Goal: Task Accomplishment & Management: Manage account settings

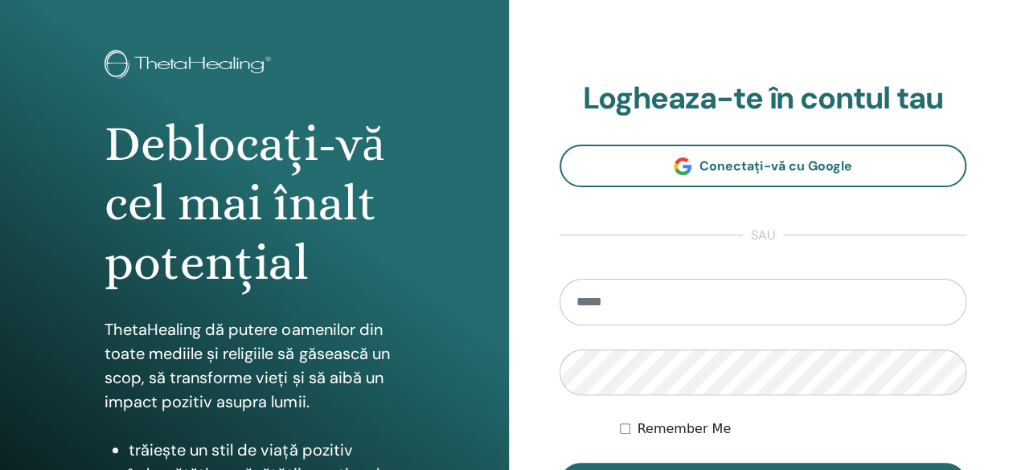
scroll to position [161, 0]
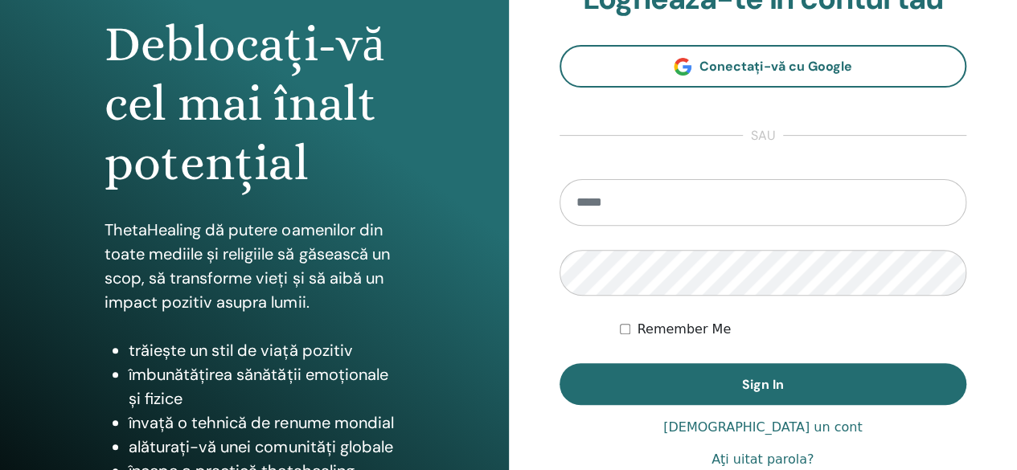
click at [607, 203] on input "email" at bounding box center [764, 202] width 408 height 47
type input "**********"
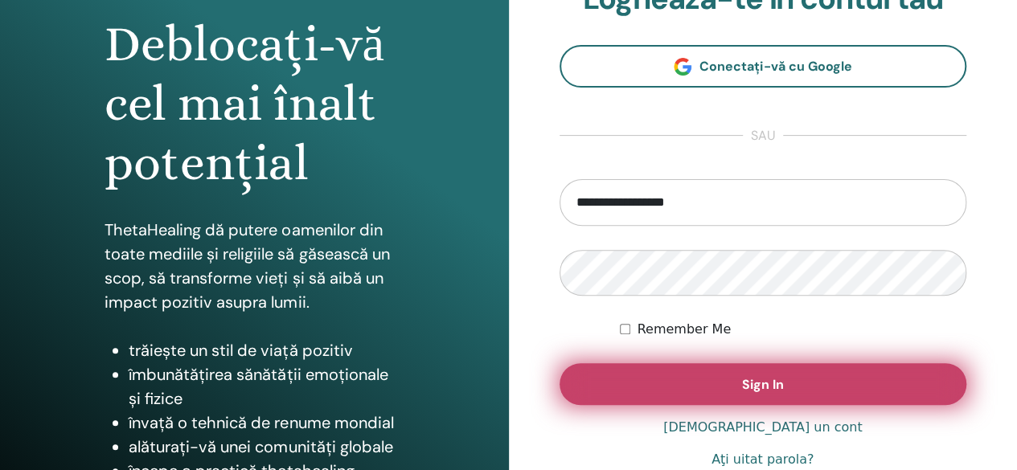
click at [746, 375] on button "Sign In" at bounding box center [764, 384] width 408 height 42
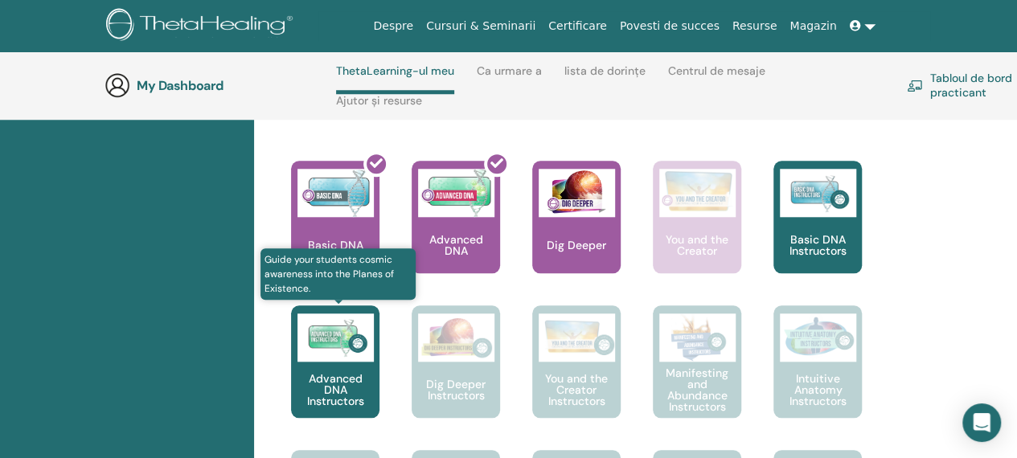
scroll to position [791, 0]
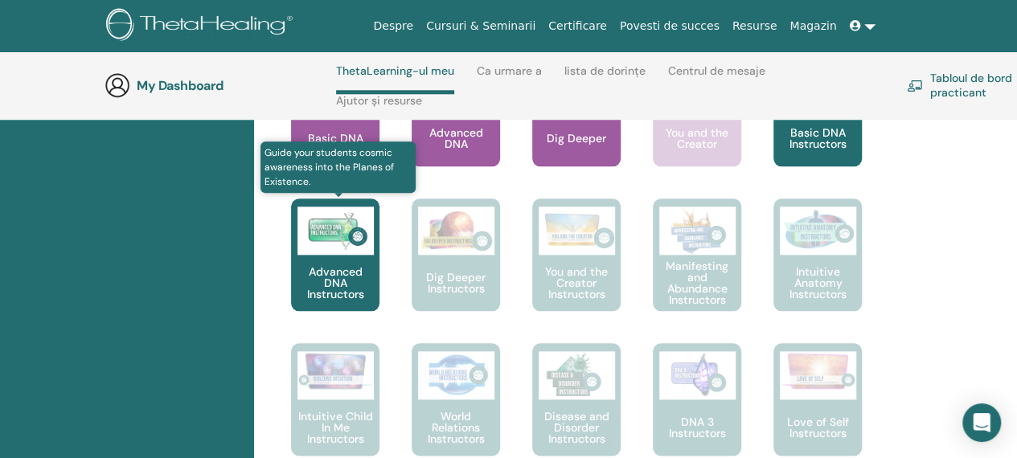
click at [347, 276] on p "Advanced DNA Instructors" at bounding box center [335, 283] width 88 height 34
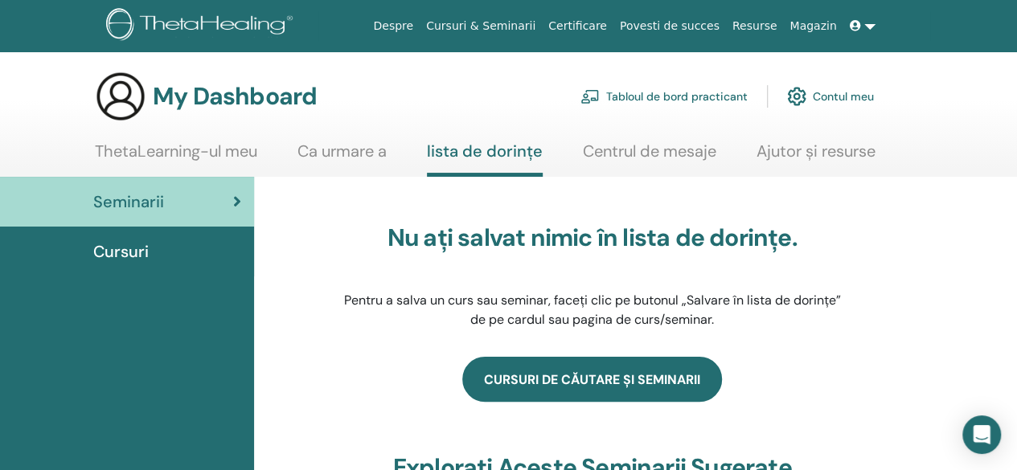
click at [632, 372] on link "Cursuri de căutare și seminarii" at bounding box center [592, 379] width 260 height 45
click at [593, 372] on link "Cursuri de căutare și seminarii" at bounding box center [592, 379] width 260 height 45
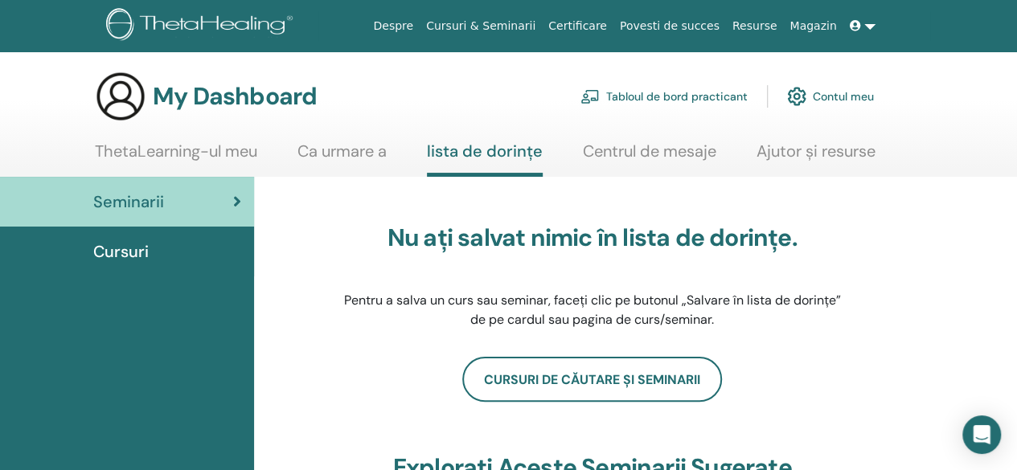
click at [871, 25] on link at bounding box center [862, 26] width 39 height 30
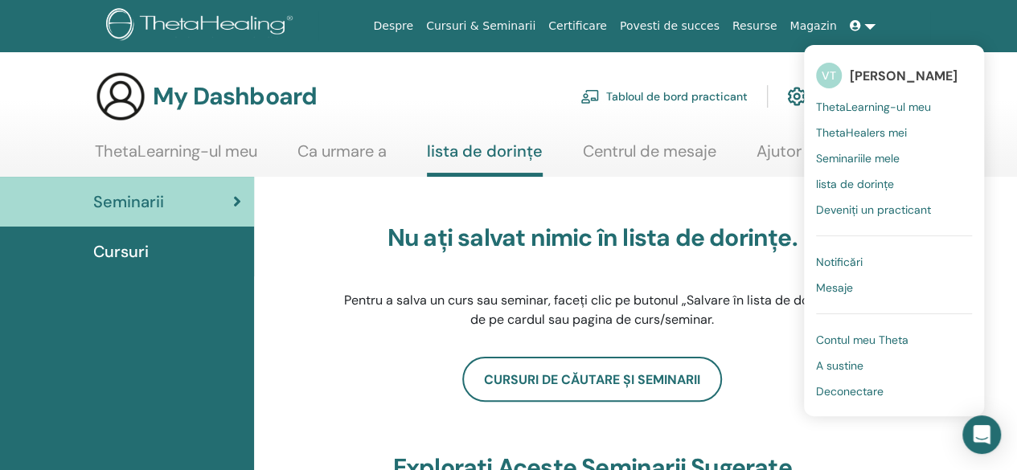
click at [870, 101] on span "ThetaLearning-ul meu" at bounding box center [873, 107] width 115 height 14
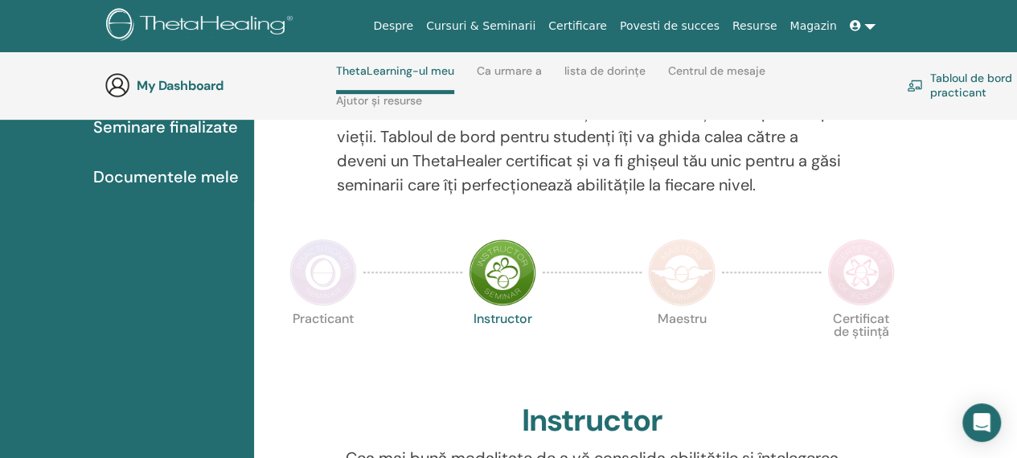
scroll to position [309, 0]
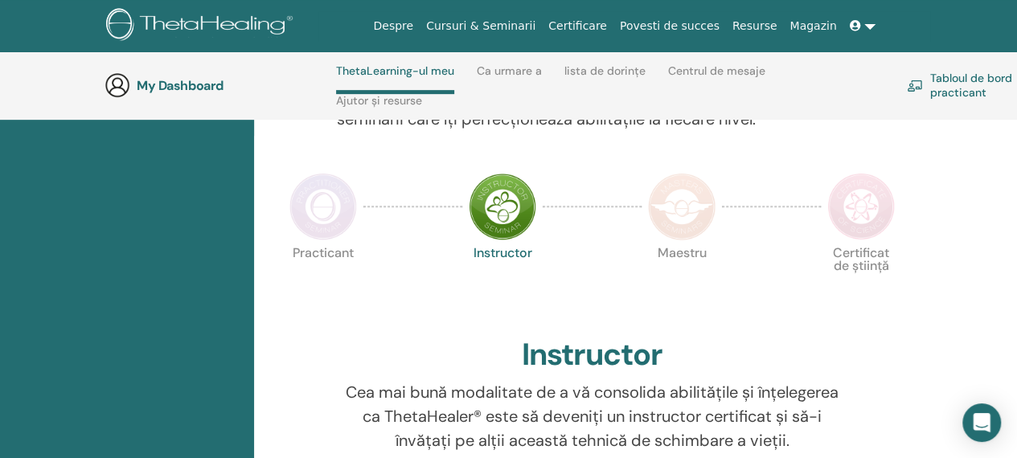
click at [504, 208] on img at bounding box center [503, 207] width 68 height 68
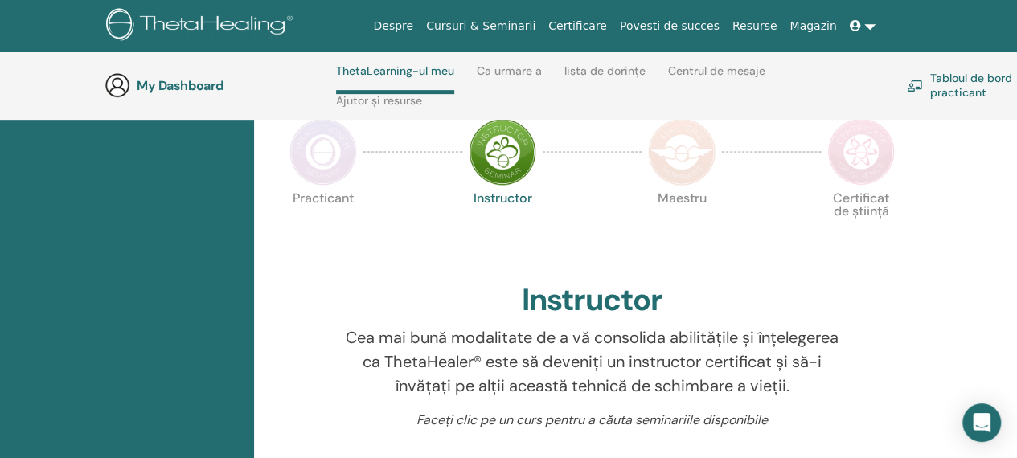
scroll to position [550, 0]
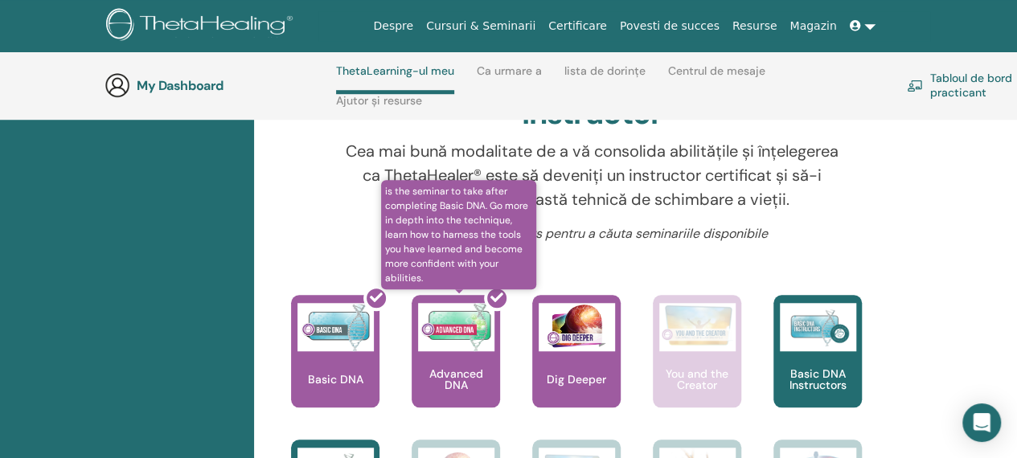
click at [474, 342] on div at bounding box center [465, 357] width 88 height 145
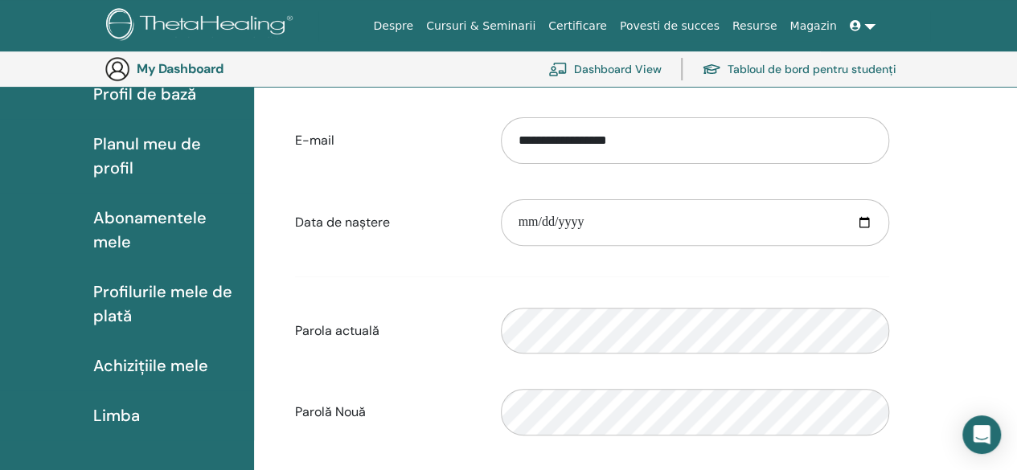
scroll to position [196, 0]
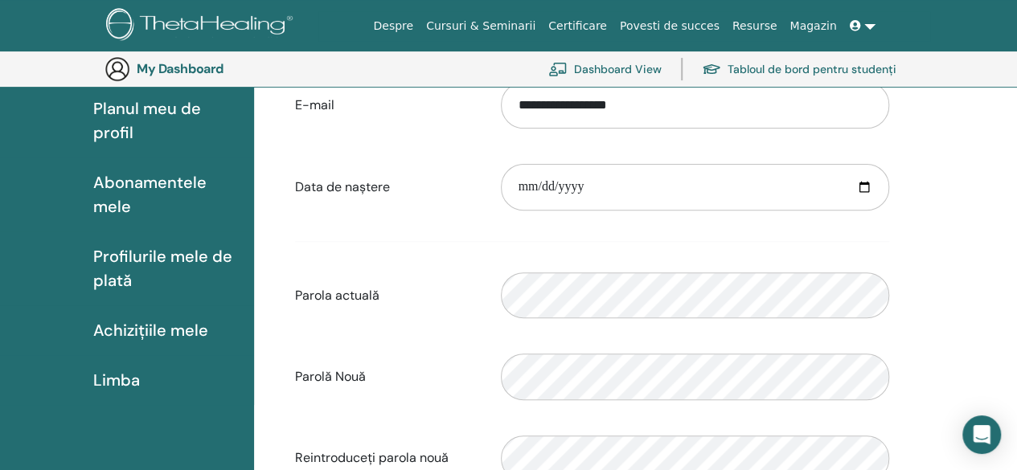
click at [186, 322] on span "Achizițiile mele" at bounding box center [150, 330] width 115 height 24
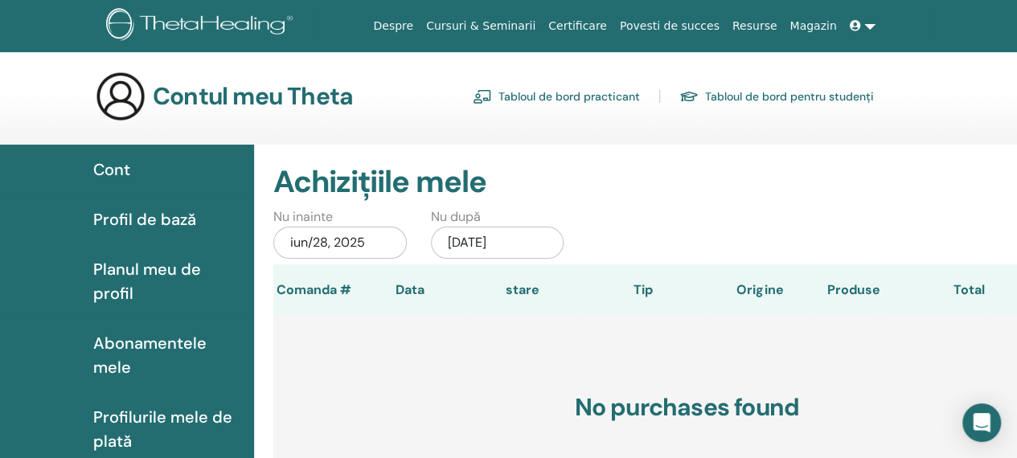
click at [127, 269] on span "Planul meu de profil" at bounding box center [167, 281] width 148 height 48
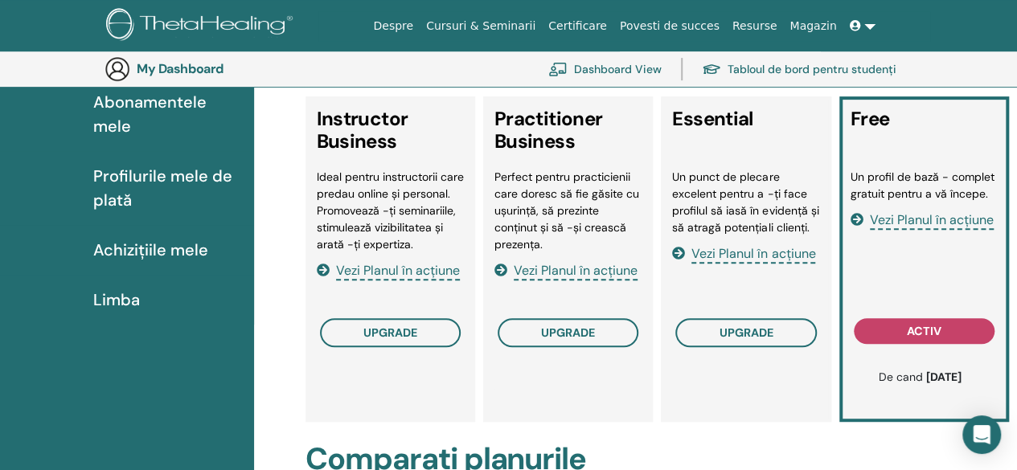
scroll to position [277, 0]
click at [127, 184] on span "Profilurile mele de plată" at bounding box center [167, 188] width 148 height 48
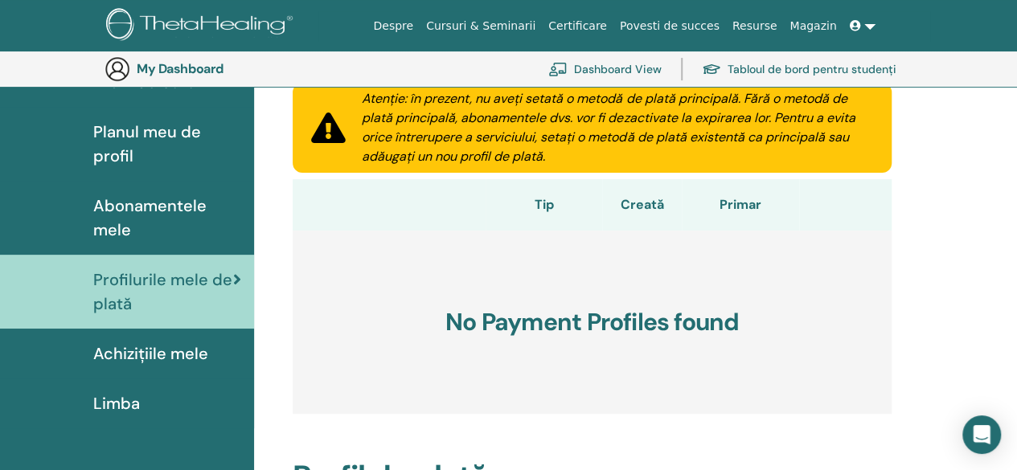
scroll to position [140, 0]
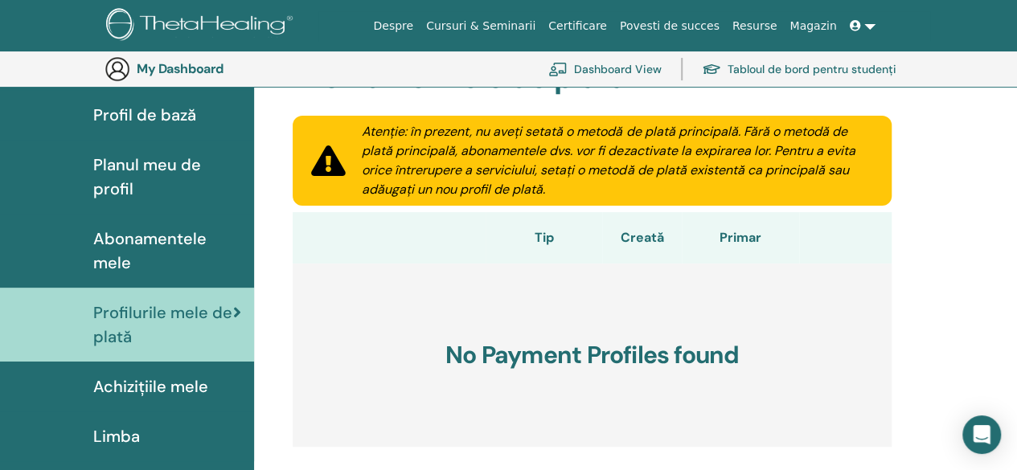
click at [134, 379] on span "Achizițiile mele" at bounding box center [150, 387] width 115 height 24
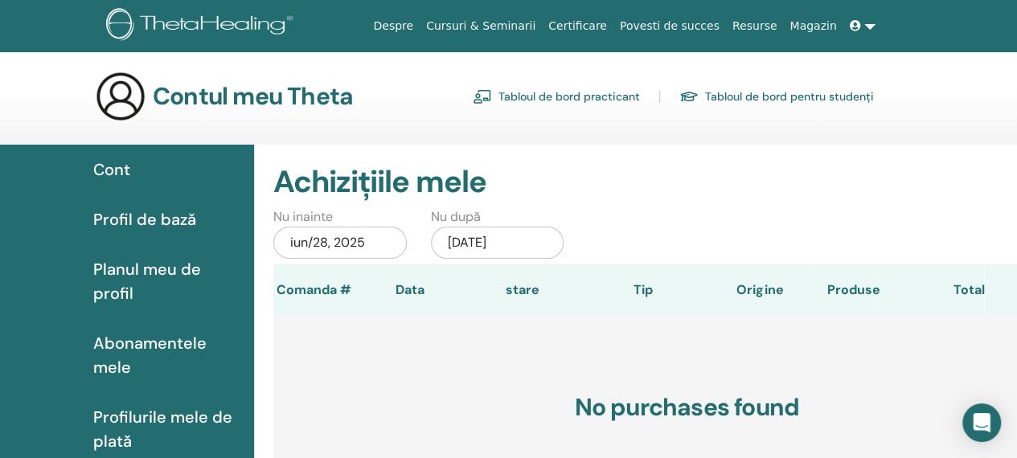
click at [148, 216] on span "Profil de bază" at bounding box center [144, 219] width 103 height 24
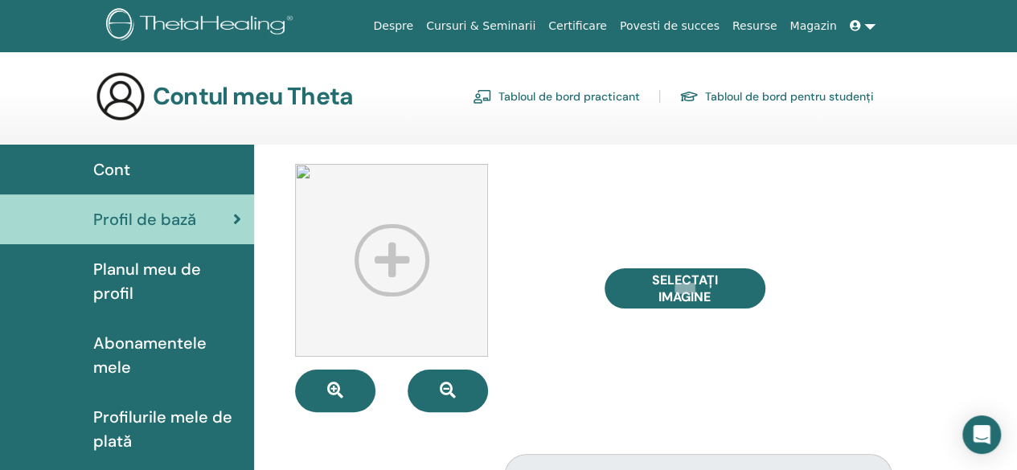
click at [138, 266] on span "Planul meu de profil" at bounding box center [167, 281] width 148 height 48
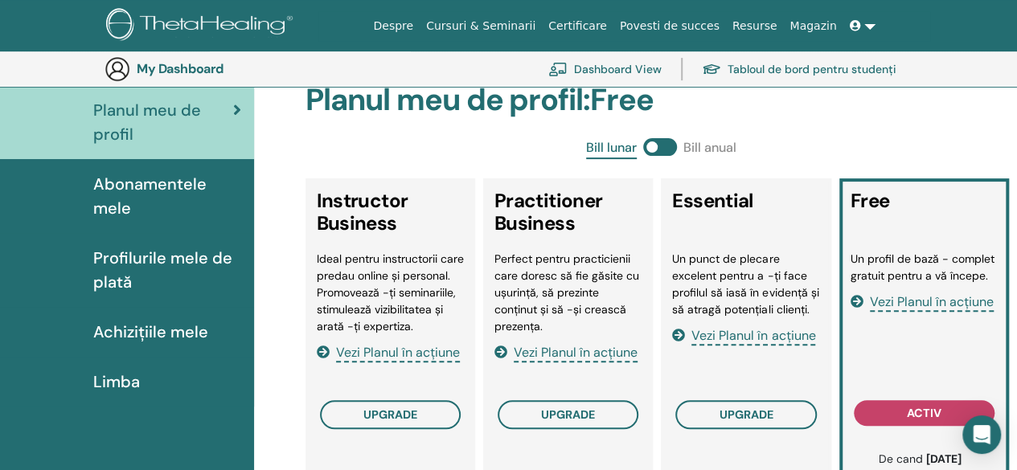
scroll to position [196, 0]
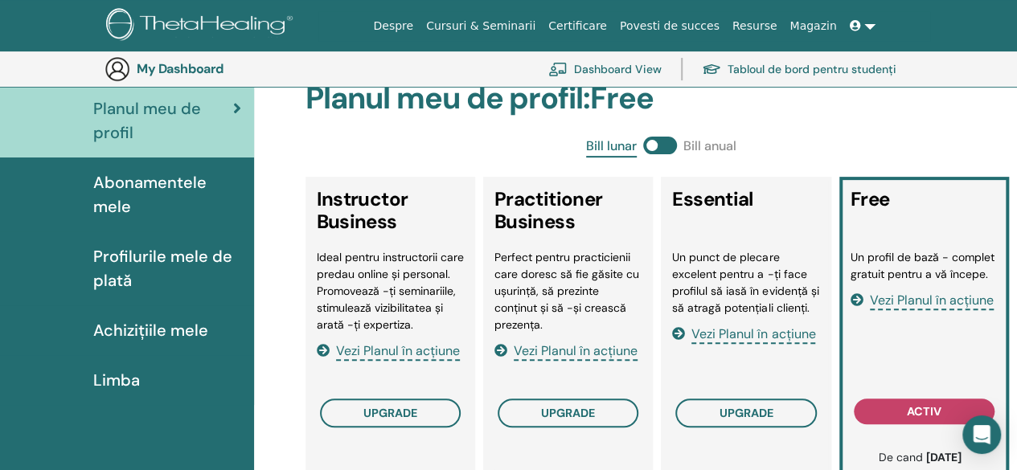
click at [149, 177] on span "Abonamentele mele" at bounding box center [167, 194] width 148 height 48
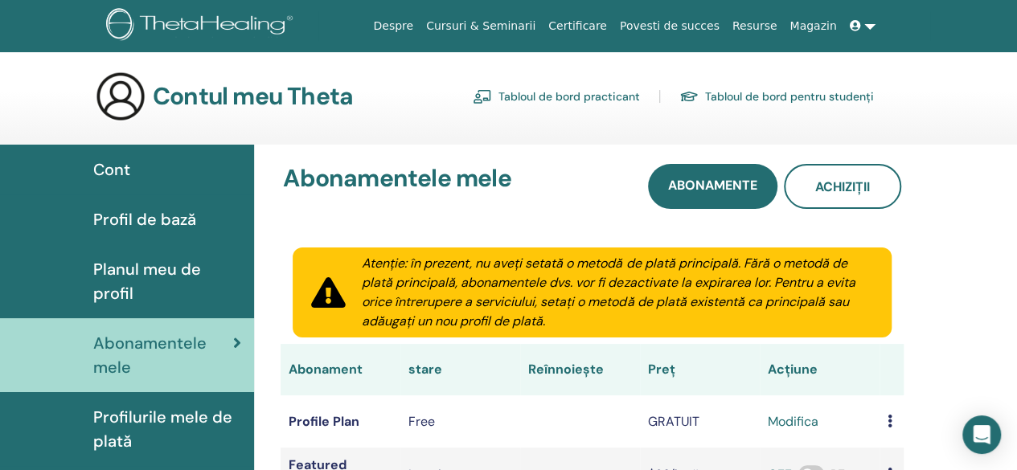
click at [861, 26] on span at bounding box center [857, 25] width 14 height 13
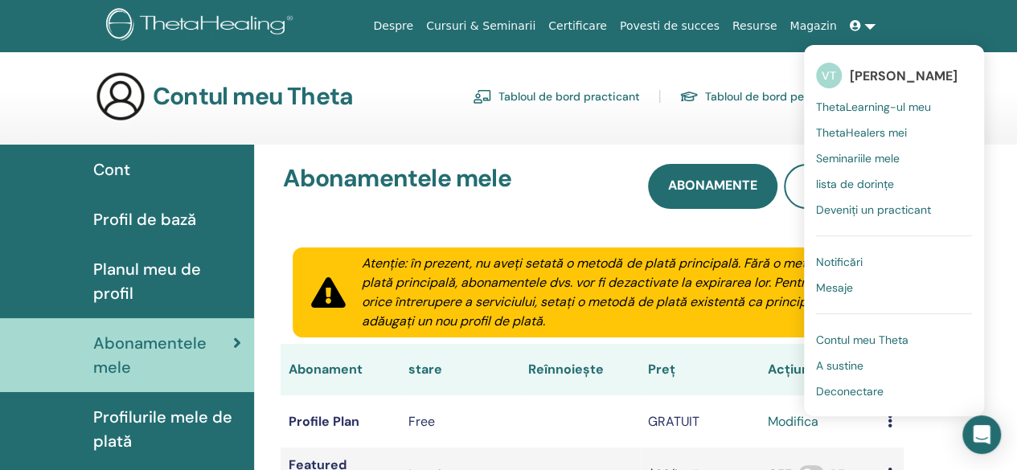
click at [879, 157] on span "Seminariile mele" at bounding box center [858, 158] width 84 height 14
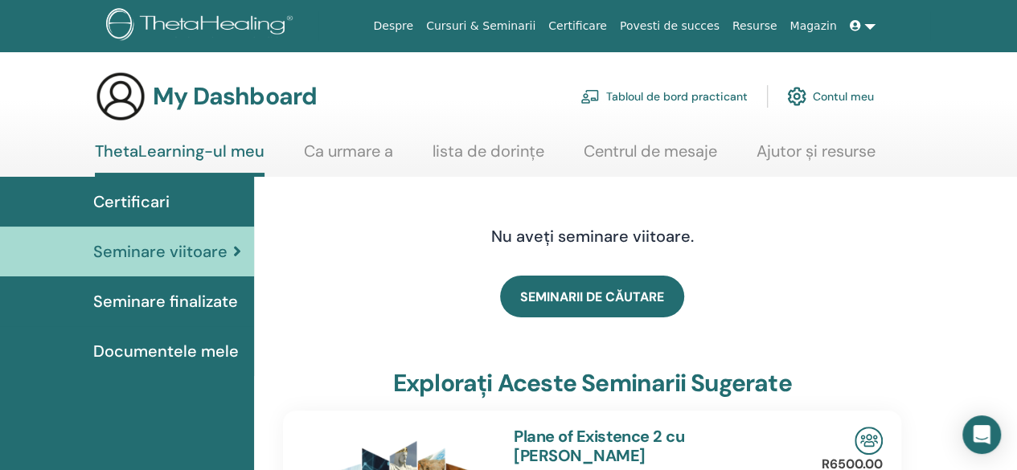
click at [832, 96] on link "Contul meu" at bounding box center [830, 96] width 87 height 35
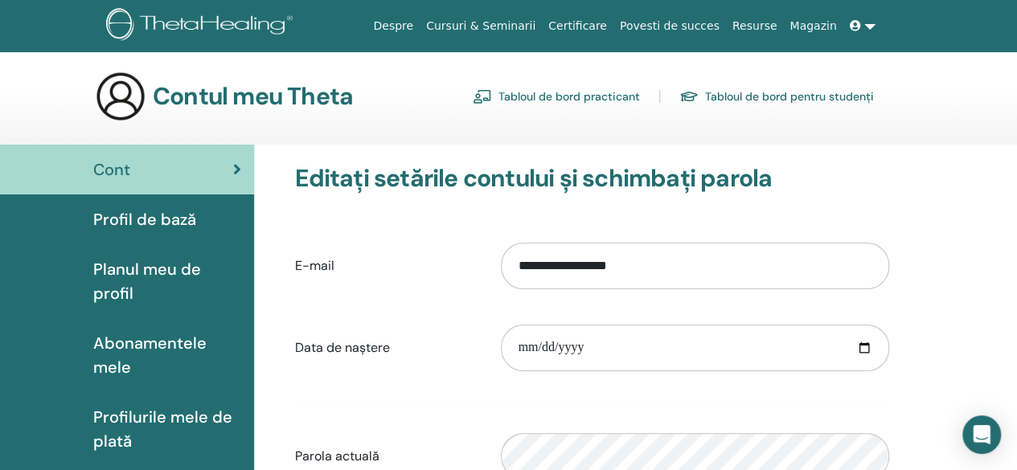
click at [863, 23] on span at bounding box center [857, 25] width 14 height 13
click at [859, 19] on span at bounding box center [857, 25] width 14 height 13
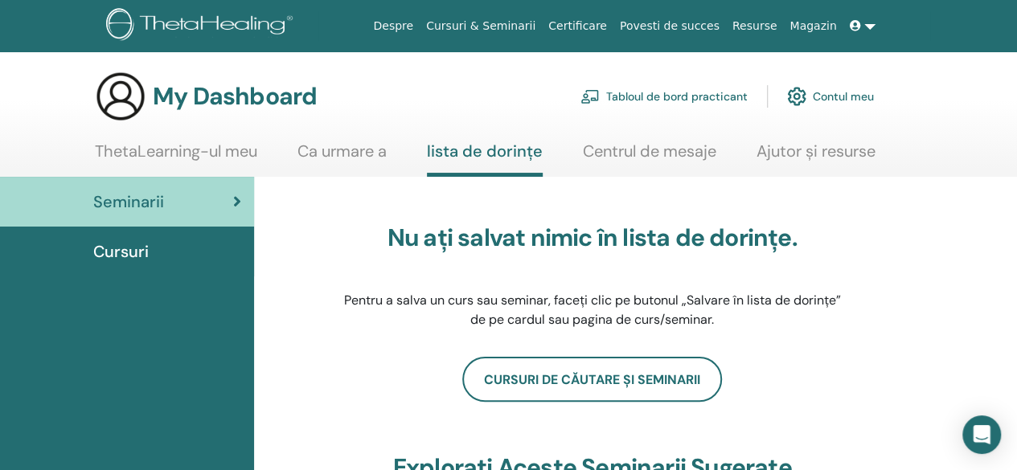
click at [867, 27] on link at bounding box center [862, 26] width 39 height 30
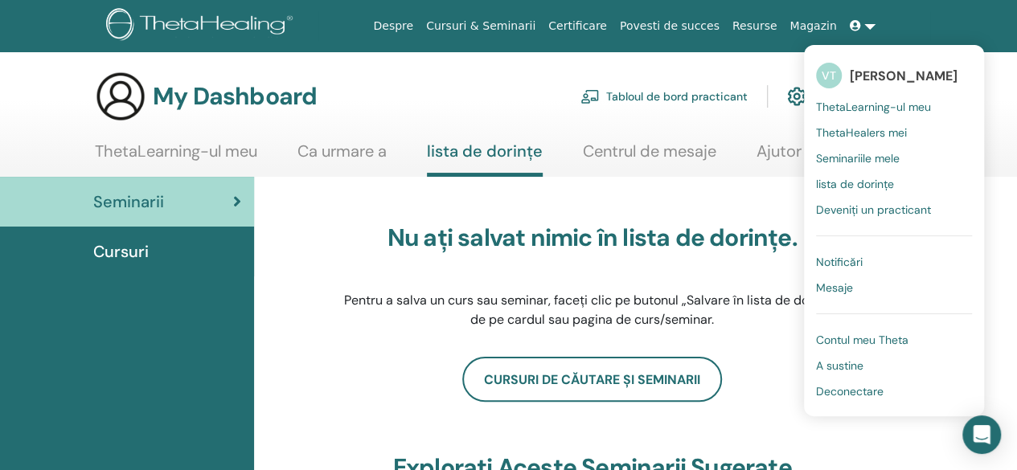
click at [870, 73] on span "[PERSON_NAME]" at bounding box center [904, 76] width 108 height 17
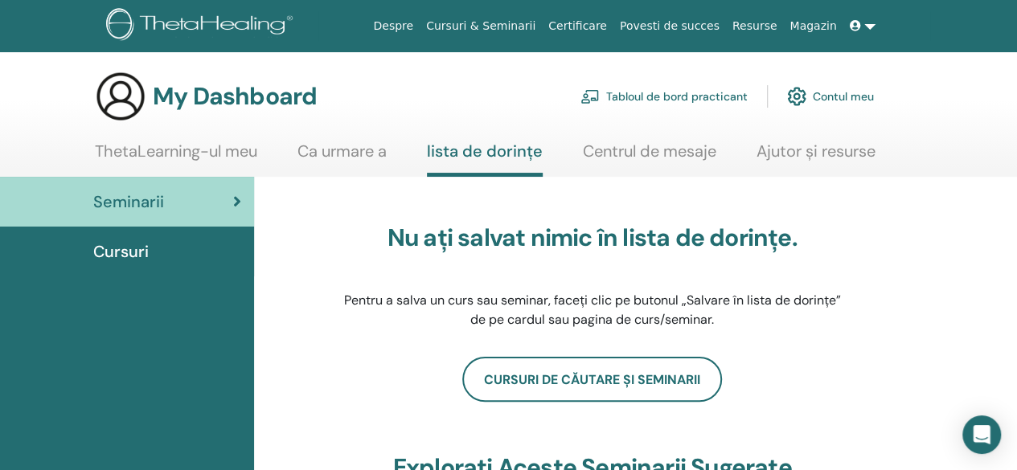
click at [141, 250] on span "Cursuri" at bounding box center [120, 252] width 55 height 24
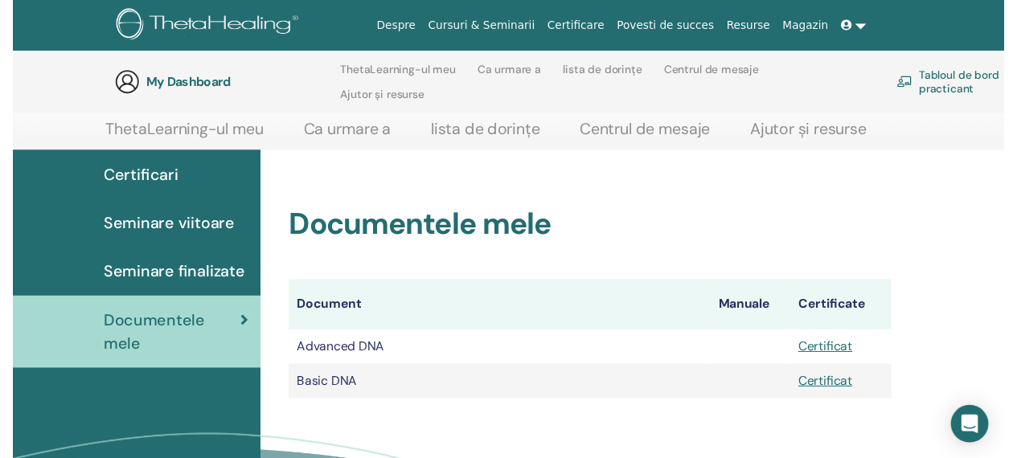
scroll to position [224, 0]
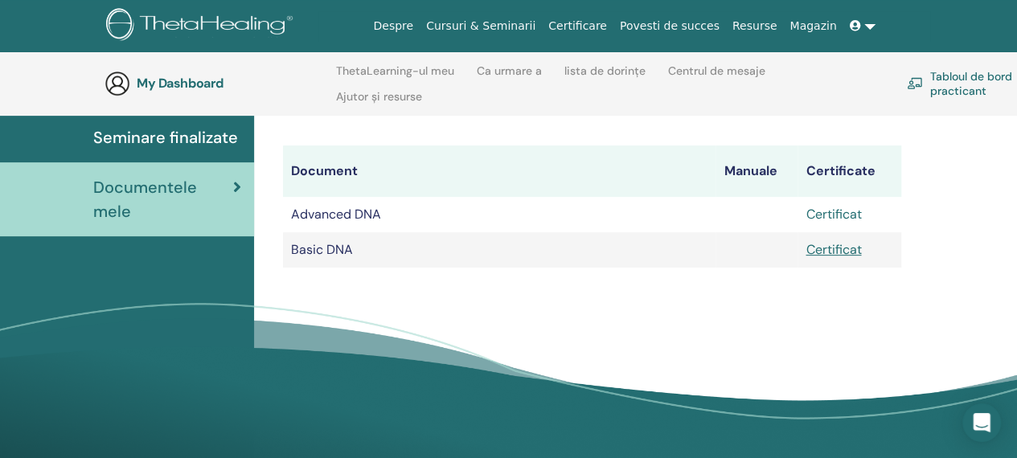
click at [855, 211] on link "Certificat" at bounding box center [833, 214] width 55 height 17
